Goal: Information Seeking & Learning: Learn about a topic

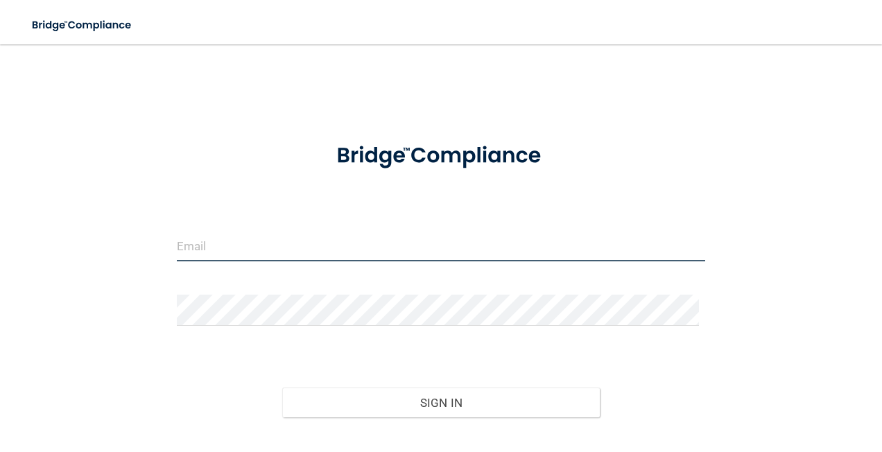
click at [271, 252] on input "email" at bounding box center [441, 245] width 529 height 31
type input "[EMAIL_ADDRESS][PERSON_NAME][DOMAIN_NAME]"
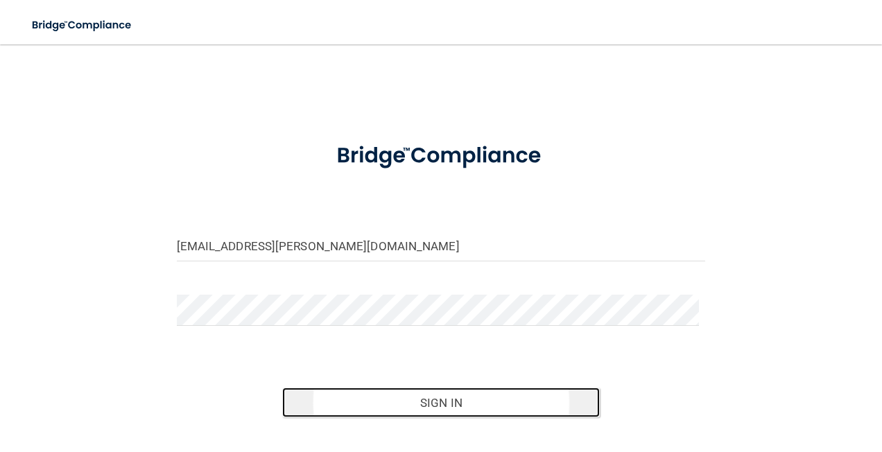
click at [471, 405] on button "Sign In" at bounding box center [440, 402] width 317 height 30
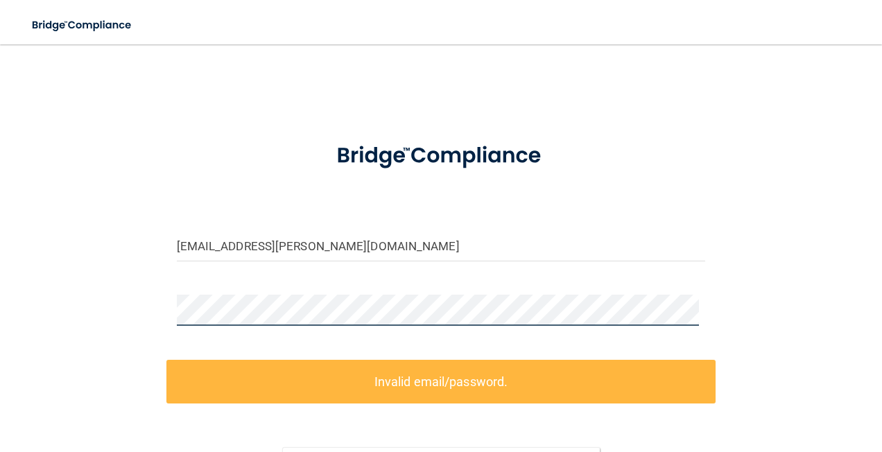
click at [125, 321] on div "katlin.dowlin@hotmail.com Invalid email/password. You don't have permission to …" at bounding box center [441, 302] width 826 height 488
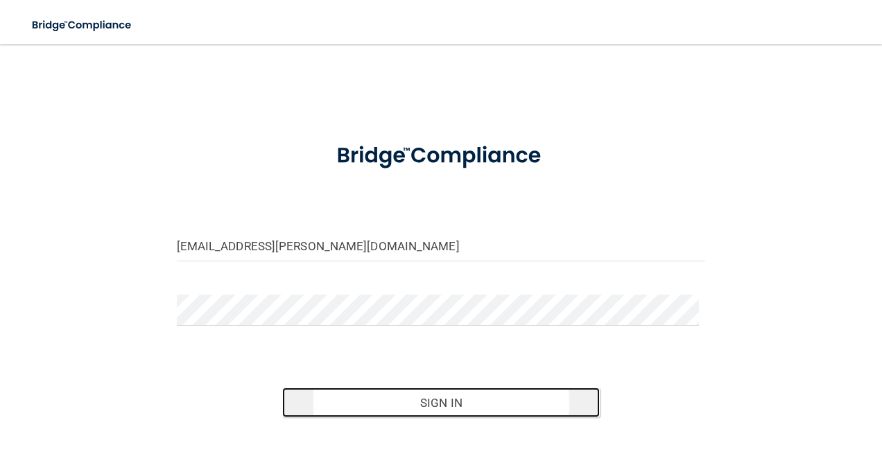
click at [454, 406] on button "Sign In" at bounding box center [440, 402] width 317 height 30
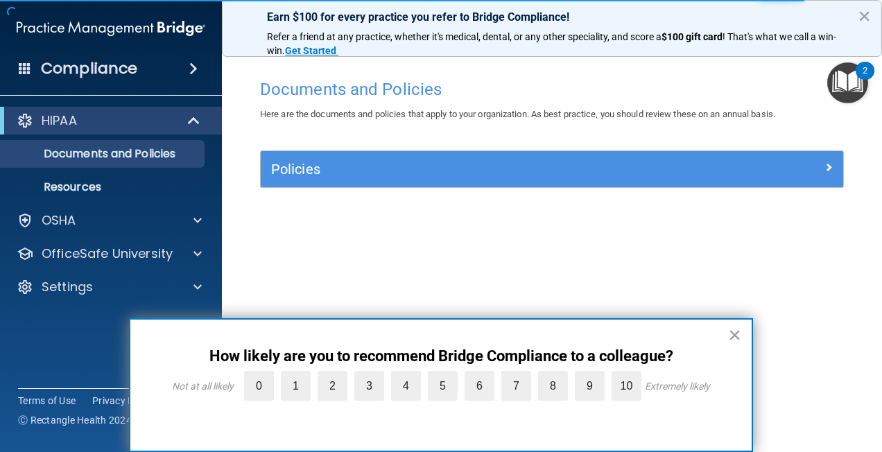
click at [737, 329] on button "×" at bounding box center [734, 335] width 13 height 22
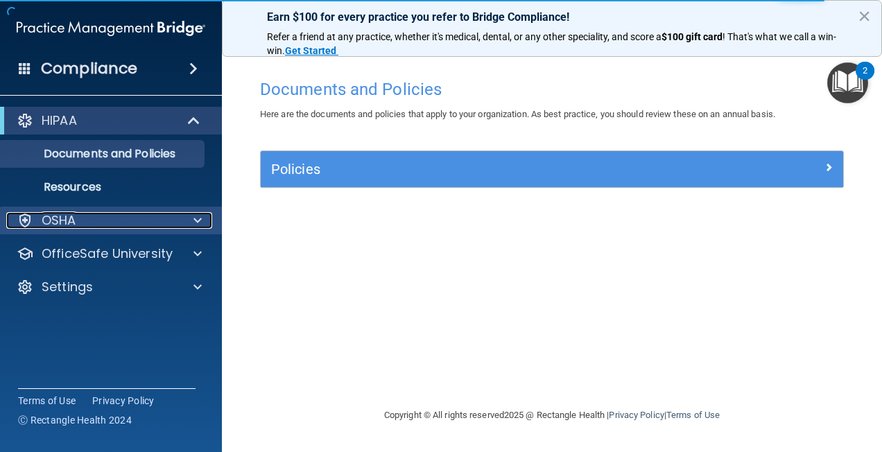
click at [196, 219] on span at bounding box center [197, 220] width 8 height 17
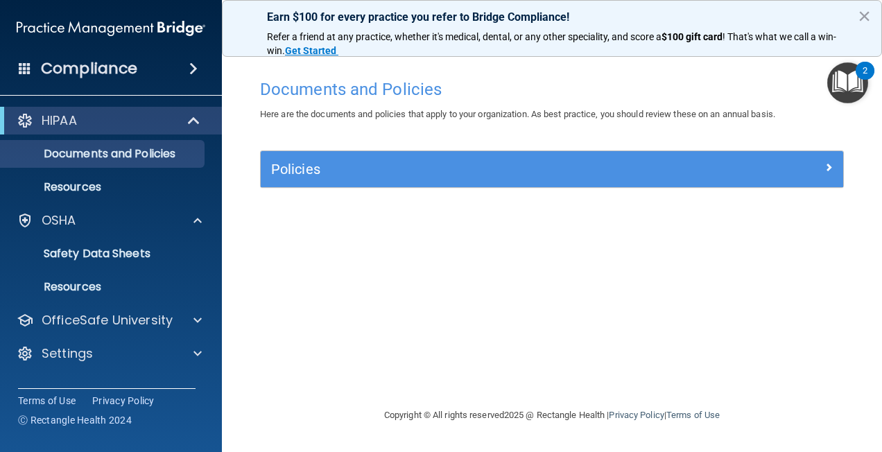
click at [191, 70] on span at bounding box center [193, 68] width 8 height 17
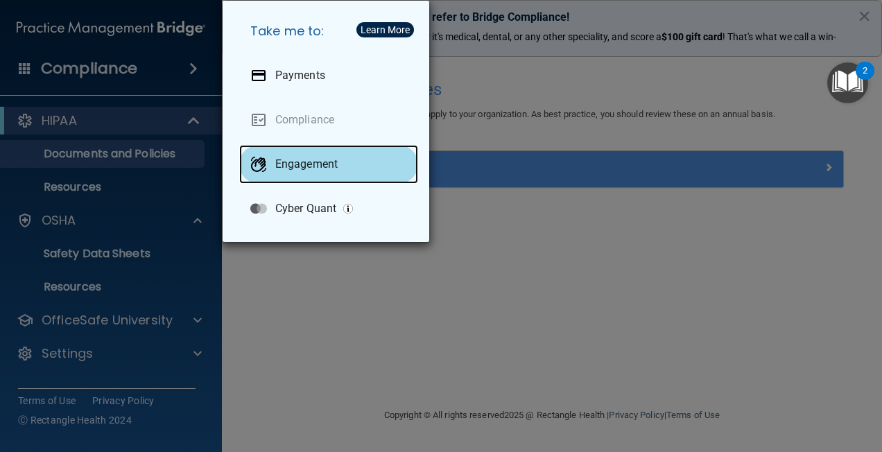
click at [288, 158] on p "Engagement" at bounding box center [306, 164] width 62 height 14
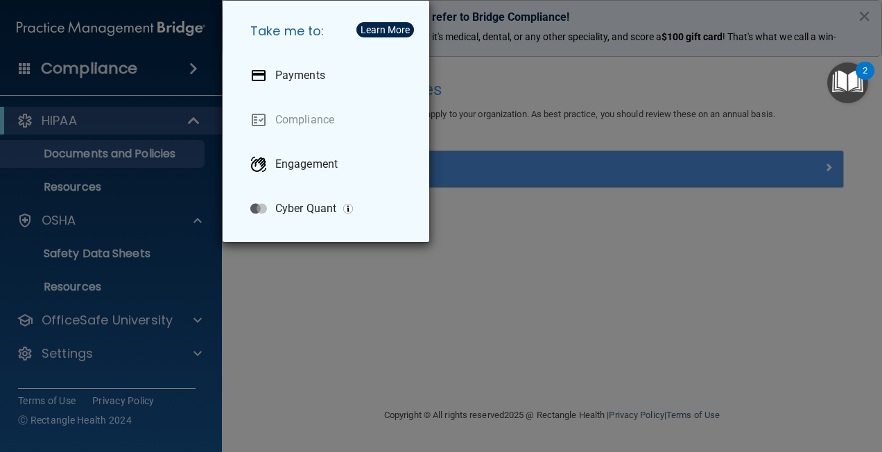
click at [356, 268] on div "Take me to: Payments Compliance Engagement Cyber Quant" at bounding box center [441, 226] width 882 height 452
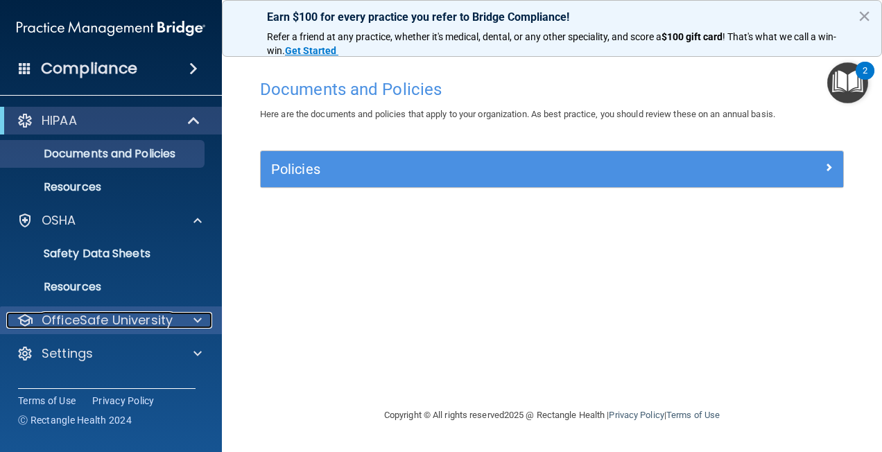
click at [191, 316] on div at bounding box center [195, 320] width 35 height 17
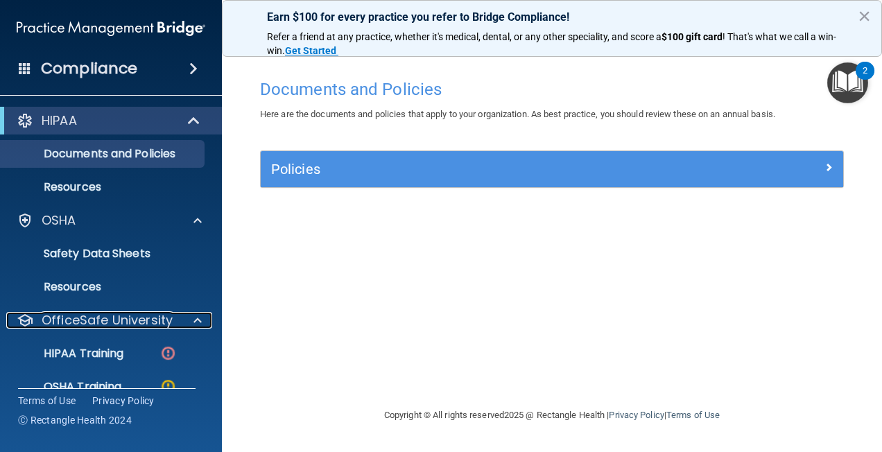
scroll to position [90, 0]
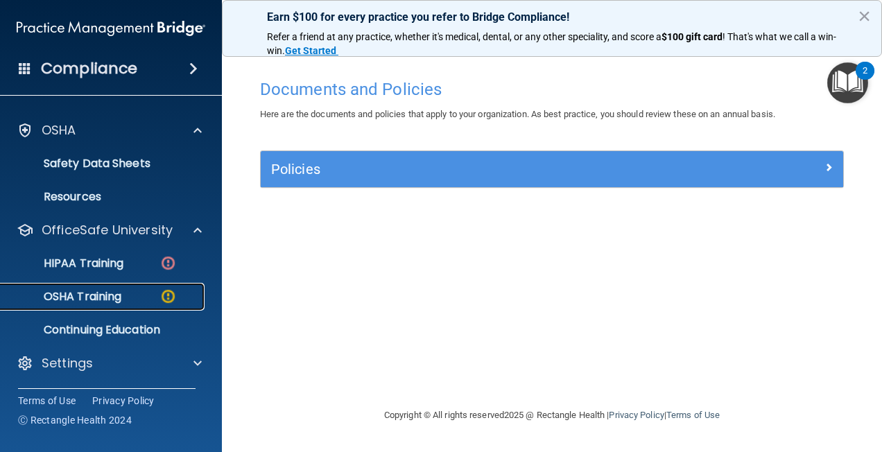
click at [156, 296] on div "OSHA Training" at bounding box center [103, 297] width 189 height 14
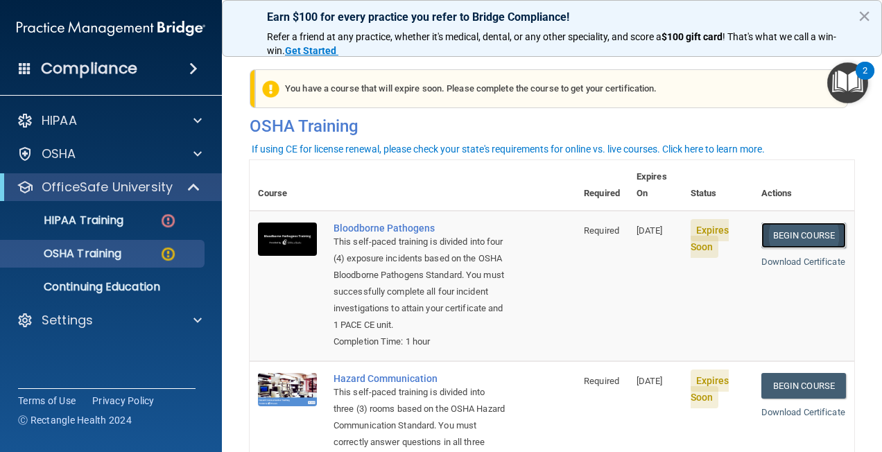
click at [792, 222] on link "Begin Course" at bounding box center [803, 235] width 85 height 26
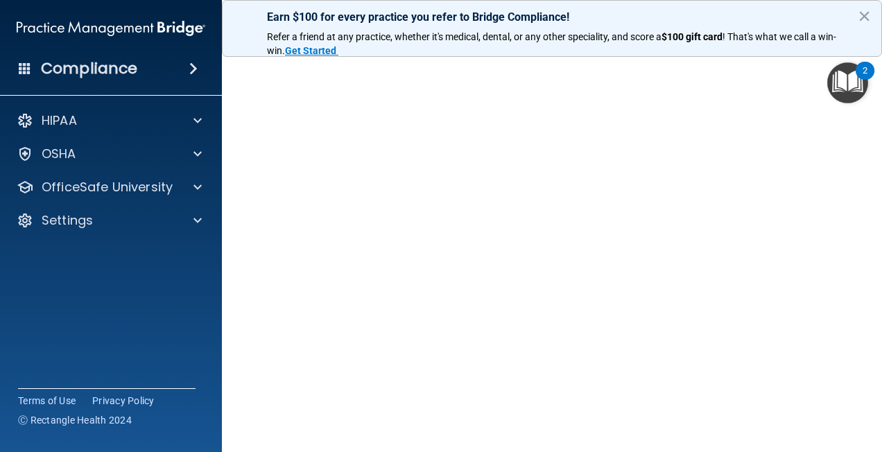
scroll to position [21, 0]
